Goal: Task Accomplishment & Management: Complete application form

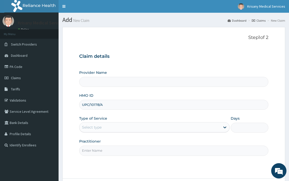
type input "UPC/10178/A"
click at [134, 131] on div "Select type" at bounding box center [149, 127] width 140 height 8
click at [154, 128] on div "Select type" at bounding box center [149, 127] width 140 height 8
type input "Krisany Medical Services"
click at [134, 133] on div "Type of Service Select is focused ,type to refine list, press Down to open the …" at bounding box center [154, 124] width 150 height 17
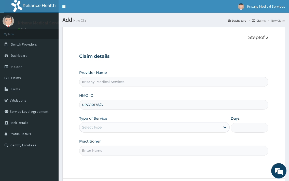
click at [112, 127] on div "Select type" at bounding box center [149, 127] width 140 height 8
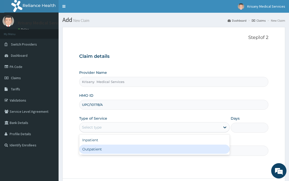
scroll to position [43, 0]
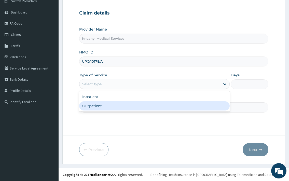
click at [108, 106] on div "Outpatient" at bounding box center [154, 105] width 150 height 9
type input "1"
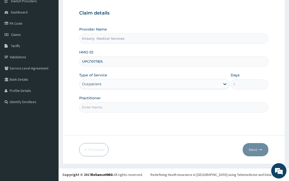
click at [106, 108] on input "Practitioner" at bounding box center [173, 107] width 189 height 10
type input "[PERSON_NAME]"
click at [249, 148] on button "Next" at bounding box center [256, 149] width 26 height 13
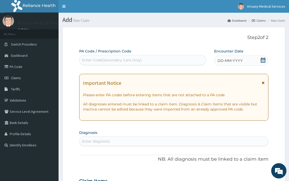
scroll to position [0, 0]
click at [99, 57] on div "Enter Code(Secondary Care Only)" at bounding box center [142, 60] width 126 height 8
click at [264, 60] on icon at bounding box center [262, 60] width 5 height 5
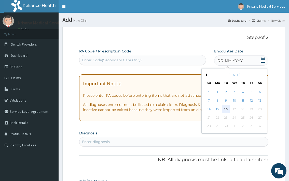
click at [227, 111] on div "16" at bounding box center [226, 109] width 8 height 8
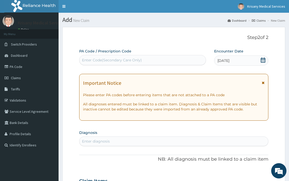
click at [93, 142] on div "Enter diagnosis" at bounding box center [96, 141] width 28 height 5
type input "[PERSON_NAME]"
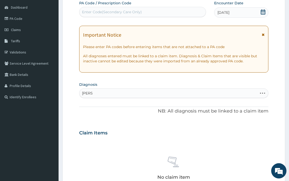
scroll to position [52, 0]
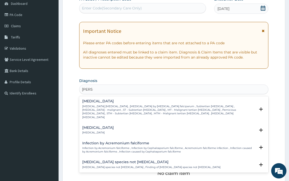
click at [106, 107] on p "[MEDICAL_DATA] [MEDICAL_DATA] , [MEDICAL_DATA] by [MEDICAL_DATA] falciparum , S…" at bounding box center [168, 112] width 173 height 15
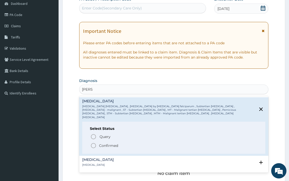
click at [107, 143] on p "Confirmed" at bounding box center [108, 145] width 19 height 5
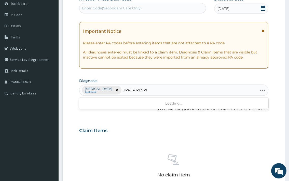
type input "UPPER RESP"
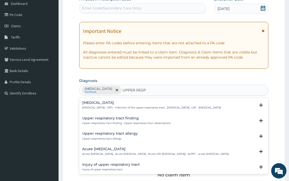
click at [105, 106] on div "[MEDICAL_DATA] [MEDICAL_DATA] , URTI - Infection of the upper respiratory tract…" at bounding box center [151, 105] width 139 height 9
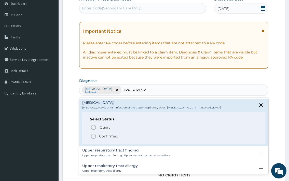
click at [108, 139] on p "Confirmed" at bounding box center [108, 136] width 19 height 5
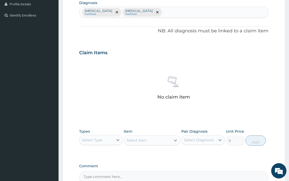
scroll to position [182, 0]
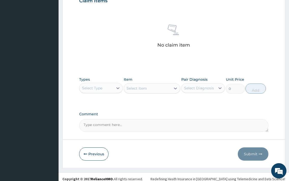
click at [113, 88] on div "Select Type" at bounding box center [96, 88] width 34 height 8
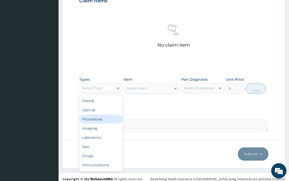
click at [95, 117] on div "Procedures" at bounding box center [101, 119] width 44 height 9
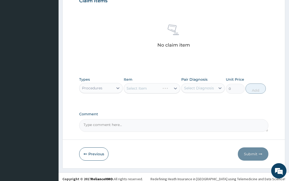
click at [149, 87] on div "Select Item" at bounding box center [152, 88] width 57 height 10
click at [153, 88] on div "Select Item" at bounding box center [152, 88] width 57 height 10
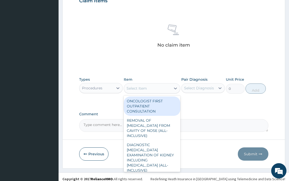
click at [159, 91] on div "Select Item" at bounding box center [147, 88] width 47 height 8
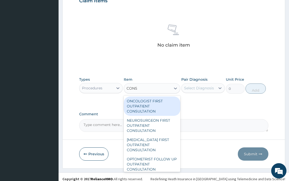
type input "CONSU"
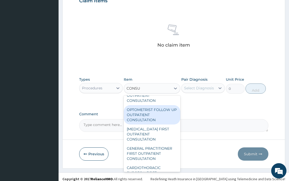
scroll to position [55, 0]
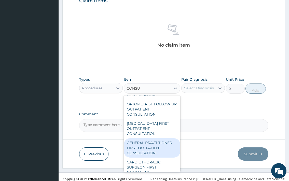
click at [155, 141] on div "GENERAL PRACTITIONER FIRST OUTPATIENT CONSULTATION" at bounding box center [152, 147] width 57 height 19
type input "3750"
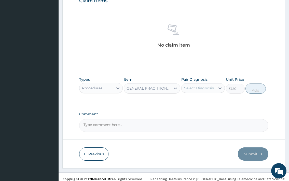
click at [164, 91] on div "GENERAL PRACTITIONER FIRST OUTPATIENT CONSULTATION" at bounding box center [147, 88] width 47 height 8
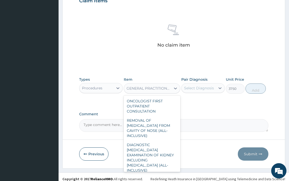
scroll to position [587, 0]
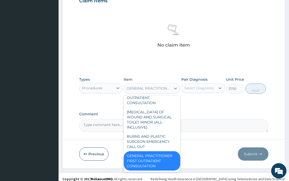
click at [146, 155] on div "GENERAL PRACTITIONER FIRST OUTPATIENT CONSULTATION" at bounding box center [152, 160] width 57 height 19
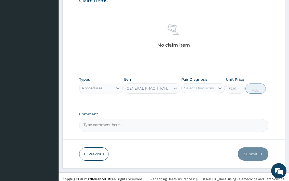
click at [203, 87] on div "Select Diagnosis" at bounding box center [199, 88] width 30 height 5
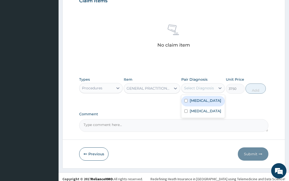
click at [204, 103] on label "[MEDICAL_DATA]" at bounding box center [206, 100] width 32 height 5
checkbox input "true"
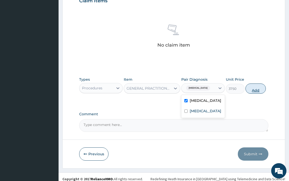
click at [261, 89] on button "Add" at bounding box center [255, 88] width 20 height 10
type input "0"
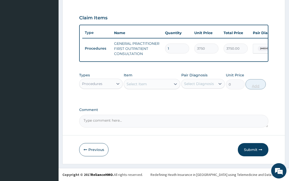
scroll to position [169, 0]
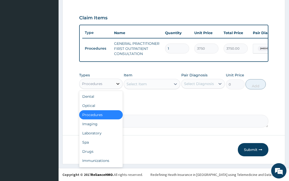
click at [116, 83] on icon at bounding box center [117, 83] width 5 height 5
click at [93, 133] on div "Laboratory" at bounding box center [101, 133] width 44 height 9
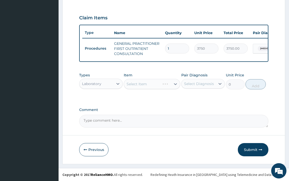
click at [145, 84] on div "Select Item" at bounding box center [152, 84] width 57 height 10
click at [153, 84] on div "Select Item" at bounding box center [152, 84] width 57 height 10
click at [156, 86] on div "Select Item" at bounding box center [152, 84] width 57 height 10
click at [154, 83] on div "Select Item" at bounding box center [147, 84] width 47 height 8
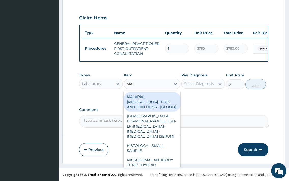
type input "MALA"
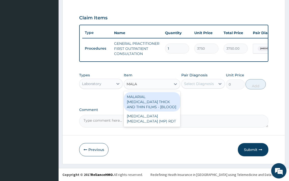
click at [168, 98] on div "MALARIAL [MEDICAL_DATA] THICK AND THIN FILMS - [BLOOD]" at bounding box center [152, 101] width 57 height 19
type input "2187.5"
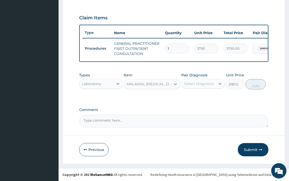
click at [193, 87] on div "Select Diagnosis" at bounding box center [198, 84] width 34 height 8
click at [197, 96] on label "[MEDICAL_DATA]" at bounding box center [206, 96] width 32 height 5
checkbox input "true"
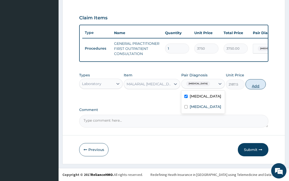
click at [249, 85] on button "Add" at bounding box center [255, 84] width 20 height 10
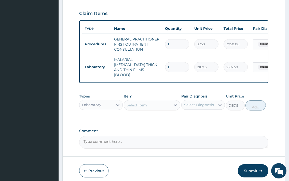
type input "0"
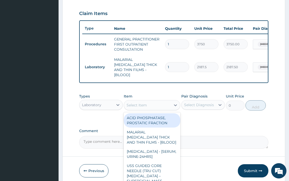
click at [140, 104] on div "Select Item" at bounding box center [136, 105] width 20 height 5
type input "CBC"
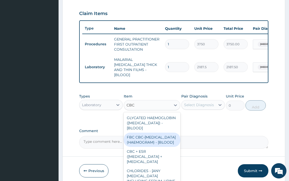
click at [143, 145] on div "FBC CBC-[MEDICAL_DATA] (HAEMOGRAM) - [BLOOD]" at bounding box center [152, 140] width 57 height 14
type input "5000"
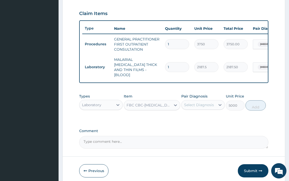
click at [195, 103] on div "Select Diagnosis" at bounding box center [199, 104] width 30 height 5
click at [203, 120] on label "[MEDICAL_DATA]" at bounding box center [206, 117] width 32 height 5
checkbox input "true"
click at [256, 103] on button "Add" at bounding box center [255, 105] width 20 height 10
type input "0"
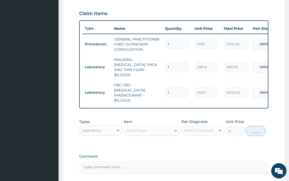
scroll to position [215, 0]
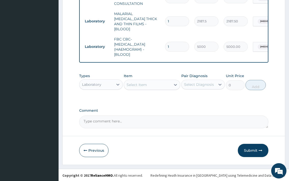
click at [111, 82] on div "Laboratory" at bounding box center [96, 84] width 34 height 8
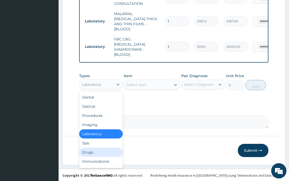
click at [99, 150] on div "Drugs" at bounding box center [101, 152] width 44 height 9
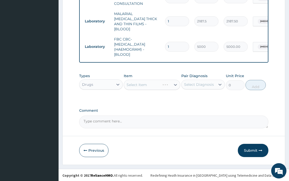
click at [143, 87] on div "Select Item" at bounding box center [152, 85] width 57 height 10
click at [144, 86] on div "Select Item" at bounding box center [152, 85] width 57 height 10
click at [150, 85] on div "Select Item" at bounding box center [152, 85] width 57 height 10
click at [143, 82] on div "Select Item" at bounding box center [152, 85] width 57 height 10
click at [161, 86] on div "Select Item" at bounding box center [147, 85] width 47 height 8
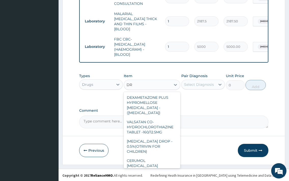
type input "D"
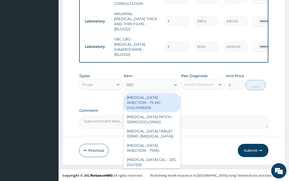
type input "DICLO"
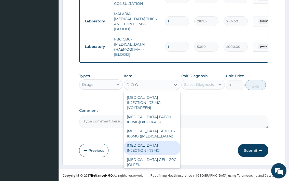
click at [156, 148] on div "[MEDICAL_DATA] INJECTION - 75MG" at bounding box center [152, 148] width 57 height 14
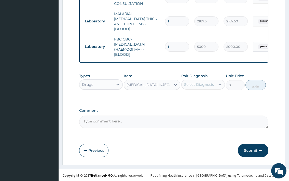
type input "420"
click at [210, 87] on div "Select Diagnosis" at bounding box center [198, 84] width 34 height 8
drag, startPoint x: 206, startPoint y: 114, endPoint x: 239, endPoint y: 83, distance: 45.4
click at [206, 110] on label "[MEDICAL_DATA]" at bounding box center [206, 107] width 32 height 5
checkbox input "true"
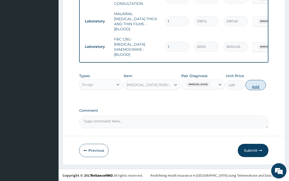
click at [258, 82] on button "Add" at bounding box center [255, 85] width 20 height 10
type input "0"
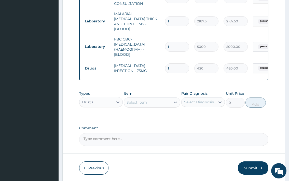
click at [152, 100] on div "Select Item" at bounding box center [147, 102] width 47 height 8
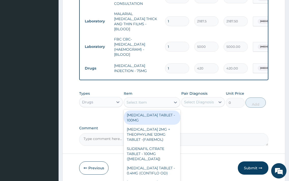
type input "O"
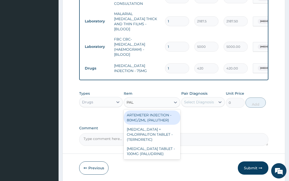
type input "PALU"
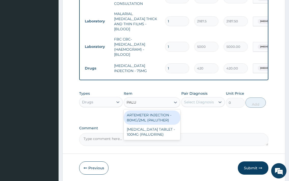
click at [163, 115] on div "ARTEMETER INJECTION - 80MG/2ML (PALUTHER)" at bounding box center [152, 117] width 57 height 14
type input "700"
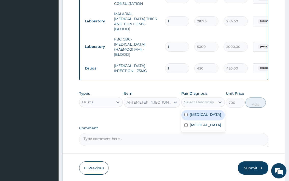
click at [199, 103] on div "Select Diagnosis" at bounding box center [199, 101] width 30 height 5
click at [204, 117] on label "[MEDICAL_DATA]" at bounding box center [206, 114] width 32 height 5
checkbox input "true"
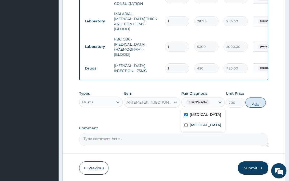
click at [252, 103] on button "Add" at bounding box center [255, 102] width 20 height 10
type input "0"
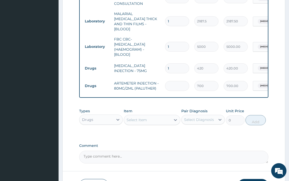
type input "0.00"
type input "2"
type input "1400.00"
type input "2"
click at [150, 123] on div "Select Item" at bounding box center [152, 120] width 57 height 10
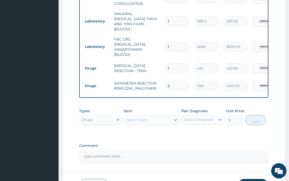
click at [150, 121] on div "Select Item" at bounding box center [147, 120] width 47 height 8
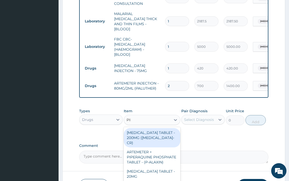
type input "PIRI"
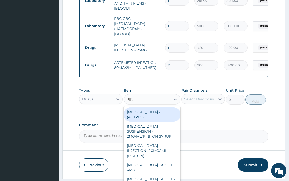
scroll to position [250, 0]
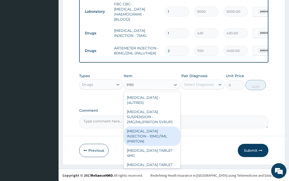
click at [149, 139] on div "[MEDICAL_DATA] INJECTION - 10MG/1ML (PIRITON)" at bounding box center [152, 135] width 57 height 19
type input "364"
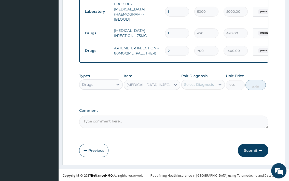
click at [205, 86] on div "Select Diagnosis" at bounding box center [199, 84] width 30 height 5
click at [195, 110] on label "[MEDICAL_DATA]" at bounding box center [206, 107] width 32 height 5
checkbox input "true"
drag, startPoint x: 253, startPoint y: 84, endPoint x: 172, endPoint y: 91, distance: 82.3
click at [253, 84] on button "Add" at bounding box center [255, 85] width 20 height 10
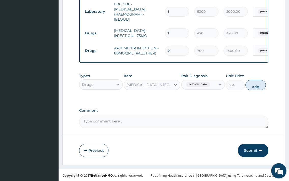
type input "0"
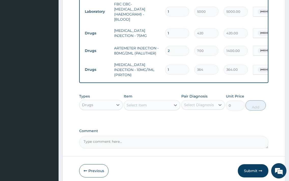
click at [143, 103] on div "Select Item" at bounding box center [136, 105] width 20 height 5
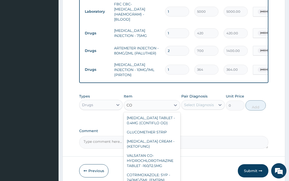
type input "C"
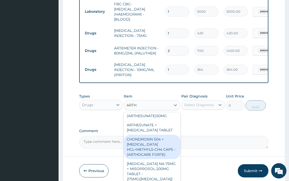
scroll to position [0, 0]
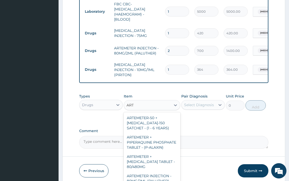
type input "ARTE"
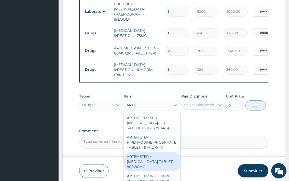
click at [149, 170] on div "ARTEMETER + [MEDICAL_DATA] TABLET - 80/480MG" at bounding box center [152, 161] width 57 height 19
type input "364"
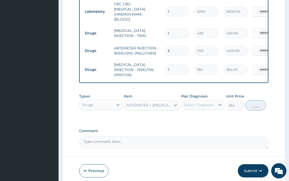
click at [187, 102] on div "Select Diagnosis" at bounding box center [199, 104] width 30 height 5
drag, startPoint x: 195, startPoint y: 120, endPoint x: 258, endPoint y: 113, distance: 62.7
click at [195, 120] on label "[MEDICAL_DATA]" at bounding box center [206, 117] width 32 height 5
checkbox input "true"
click at [260, 108] on button "Add" at bounding box center [255, 105] width 20 height 10
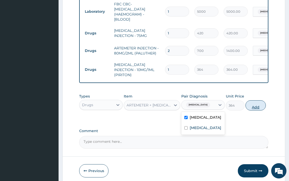
type input "0"
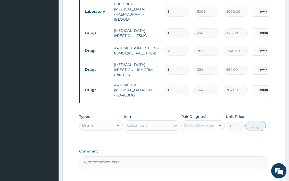
type input "0.00"
type input "6"
type input "2184.00"
type input "6"
click at [160, 123] on div "Select Item" at bounding box center [147, 125] width 47 height 8
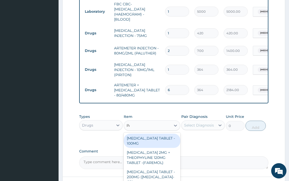
type input "PARA"
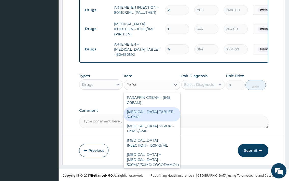
click at [160, 110] on div "[MEDICAL_DATA] TABLET - 500MG" at bounding box center [152, 114] width 57 height 14
type input "33.599999999999994"
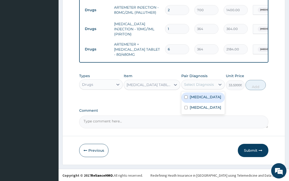
click at [197, 85] on div "Select Diagnosis" at bounding box center [199, 84] width 30 height 5
click at [202, 99] on label "[MEDICAL_DATA]" at bounding box center [206, 96] width 32 height 5
checkbox input "true"
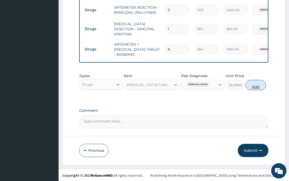
click at [254, 87] on button "Add" at bounding box center [255, 85] width 20 height 10
type input "0"
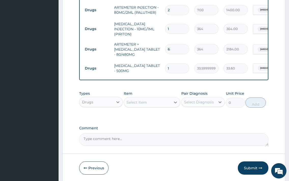
type input "18"
type input "604.80"
type input "18"
click at [140, 105] on div "Select Item" at bounding box center [147, 102] width 47 height 8
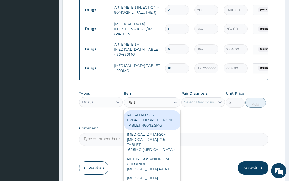
type input "LORAT"
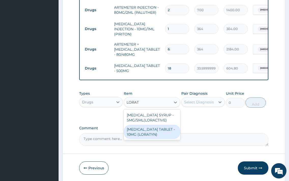
click at [154, 130] on div "[MEDICAL_DATA] TABLET - 10MG (LORATYN)" at bounding box center [152, 132] width 57 height 14
type input "98"
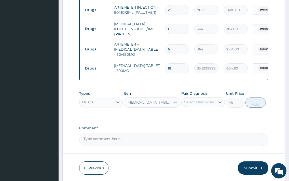
click at [197, 99] on div "Select Diagnosis" at bounding box center [199, 101] width 30 height 5
drag, startPoint x: 202, startPoint y: 135, endPoint x: 224, endPoint y: 114, distance: 30.4
click at [202, 127] on label "[MEDICAL_DATA]" at bounding box center [206, 124] width 32 height 5
checkbox input "true"
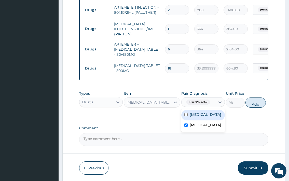
click at [254, 105] on button "Add" at bounding box center [255, 102] width 20 height 10
type input "0"
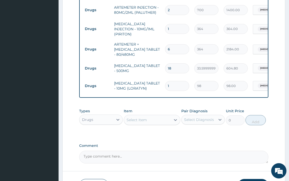
type input "10"
type input "980.00"
type input "10"
click at [134, 121] on div "Select Item" at bounding box center [136, 119] width 20 height 5
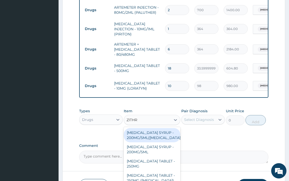
type input "ZITHRO"
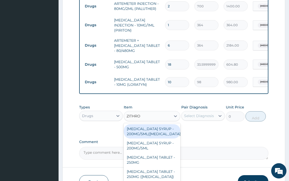
scroll to position [317, 0]
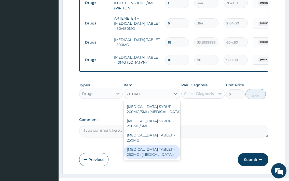
click at [167, 149] on div "[MEDICAL_DATA] TABLET - 250MG ([MEDICAL_DATA])" at bounding box center [152, 152] width 57 height 14
type input "1959.9999999999998"
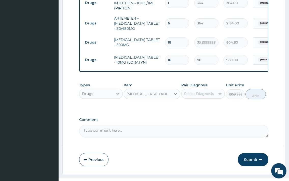
click at [205, 92] on div "Select Diagnosis" at bounding box center [199, 93] width 30 height 5
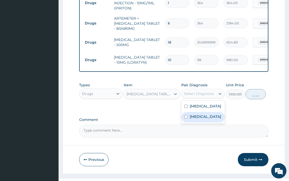
click at [207, 117] on div "[MEDICAL_DATA]" at bounding box center [203, 117] width 44 height 10
checkbox input "true"
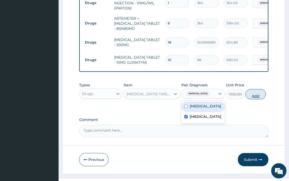
click at [254, 92] on button "Add" at bounding box center [255, 94] width 20 height 10
type input "0"
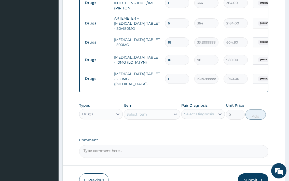
type input "10"
type input "19600.00"
type input "10"
click at [136, 112] on div "Select Item" at bounding box center [136, 114] width 20 height 5
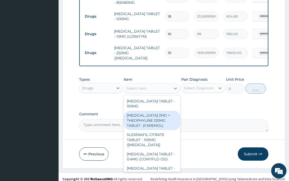
scroll to position [27, 0]
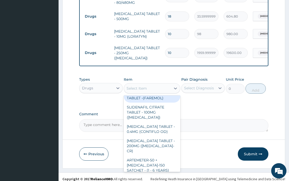
click at [152, 84] on div "Select Item" at bounding box center [147, 88] width 47 height 8
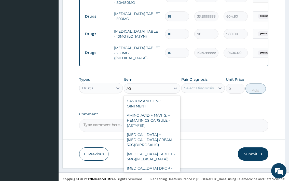
type input "A"
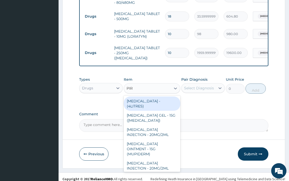
type input "PIRI"
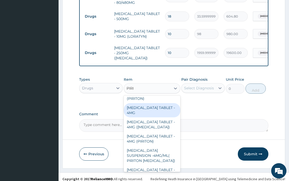
scroll to position [55, 0]
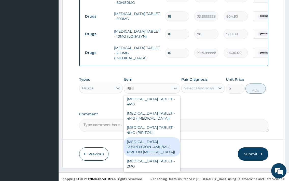
click at [163, 140] on div "[MEDICAL_DATA] SUSPENSION -4MG/ML( PIRITON [MEDICAL_DATA])" at bounding box center [152, 146] width 57 height 19
type input "1372"
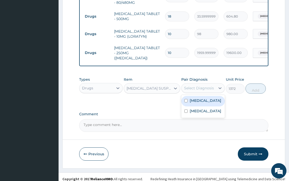
click at [206, 86] on div "Select Diagnosis" at bounding box center [199, 88] width 30 height 5
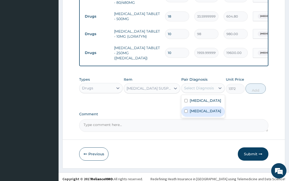
click at [205, 113] on label "[MEDICAL_DATA]" at bounding box center [206, 110] width 32 height 5
checkbox input "true"
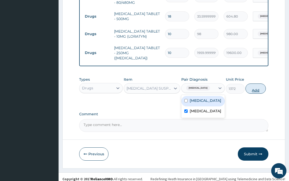
click at [253, 89] on button "Add" at bounding box center [255, 88] width 20 height 10
type input "0"
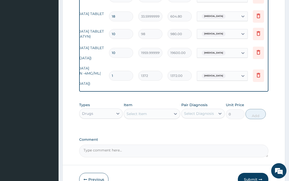
scroll to position [364, 0]
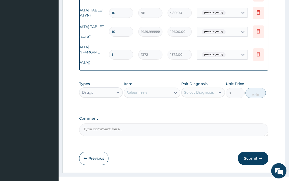
drag, startPoint x: 261, startPoint y: 149, endPoint x: 265, endPoint y: 146, distance: 5.2
click at [264, 152] on button "Submit" at bounding box center [253, 158] width 31 height 13
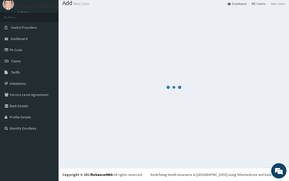
scroll to position [17, 0]
